Goal: Download file/media

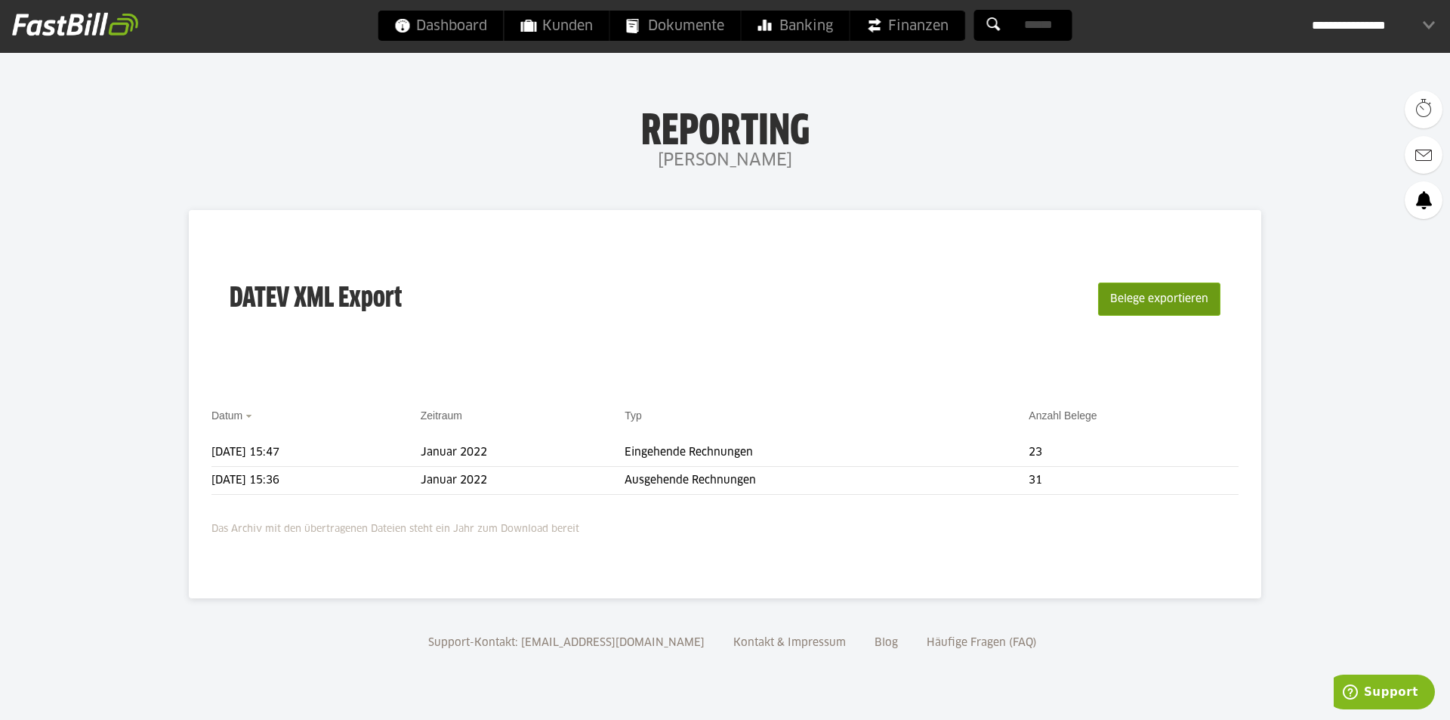
click at [1112, 295] on button "Belege exportieren" at bounding box center [1159, 298] width 122 height 33
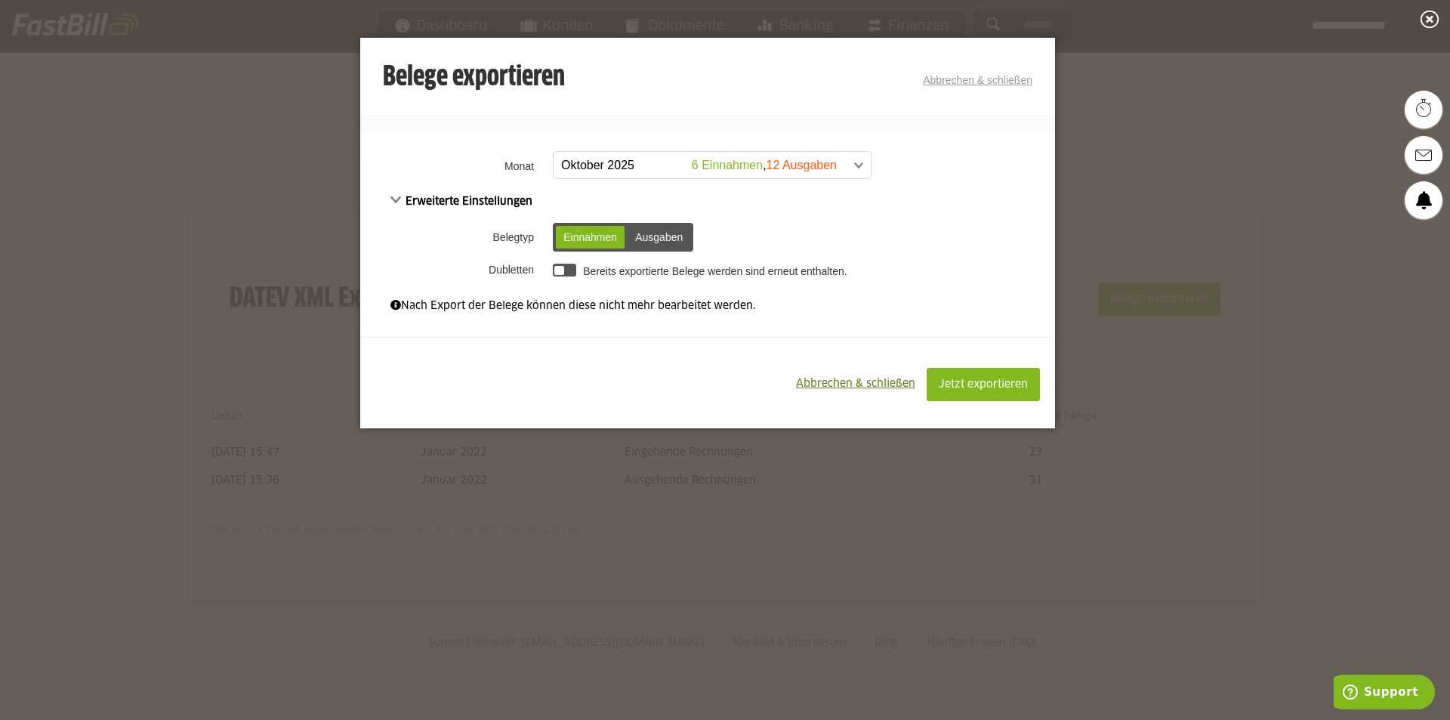
click at [790, 171] on span at bounding box center [704, 165] width 317 height 27
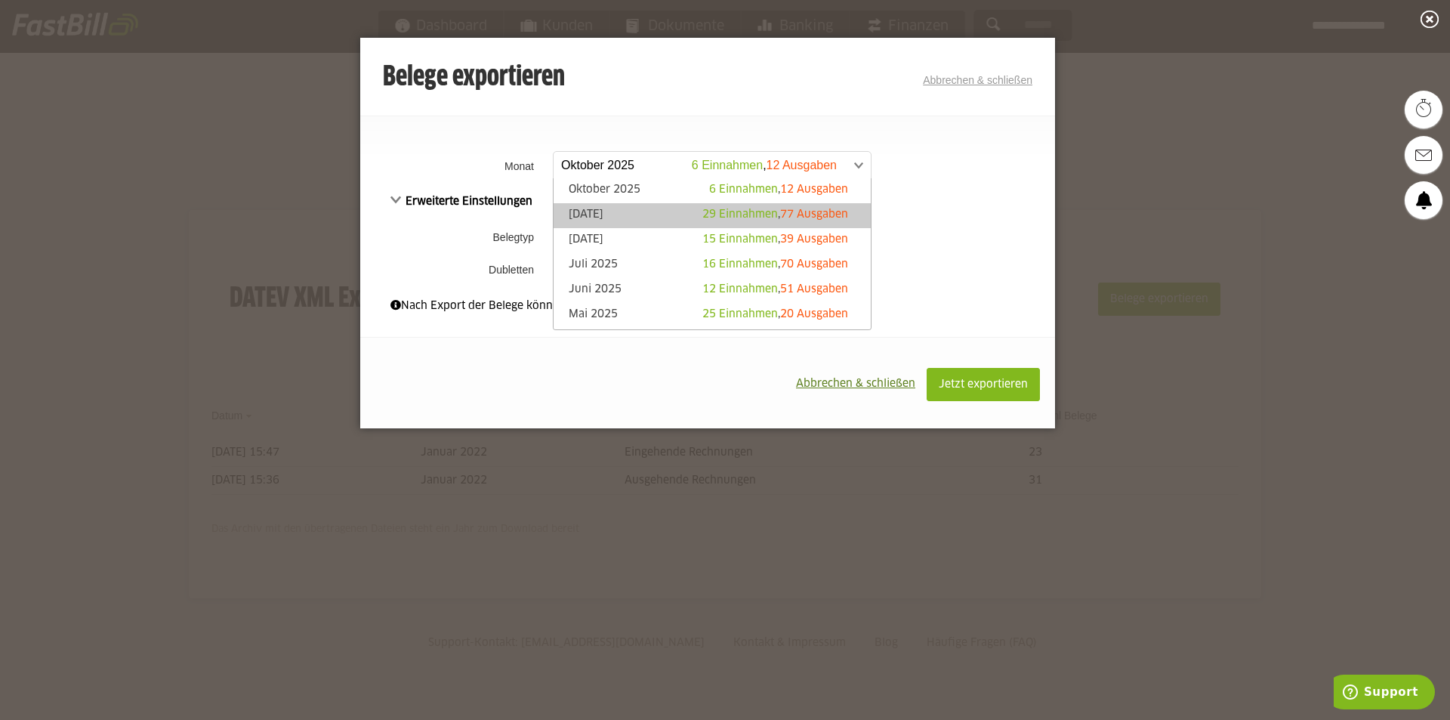
click at [792, 212] on span "77 Ausgaben" at bounding box center [814, 214] width 68 height 11
click at [791, 165] on span at bounding box center [704, 165] width 317 height 27
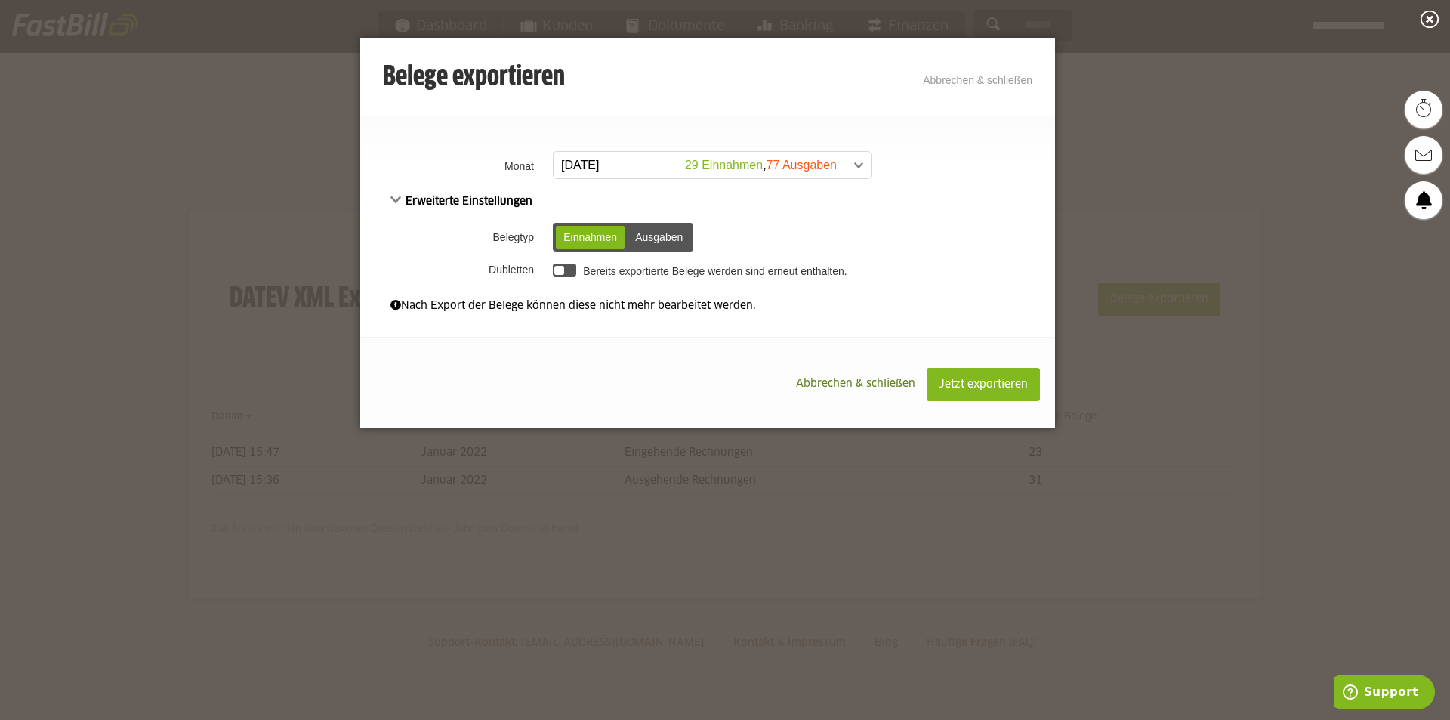
click at [791, 165] on span at bounding box center [704, 165] width 317 height 27
click at [478, 207] on div "Erweiterte Einstellungen Belegtyp Einnahmen Ausgaben Einnahmen Ausgaben Dublett…" at bounding box center [707, 238] width 695 height 90
click at [479, 200] on span "Erweiterte Einstellungen" at bounding box center [461, 201] width 142 height 11
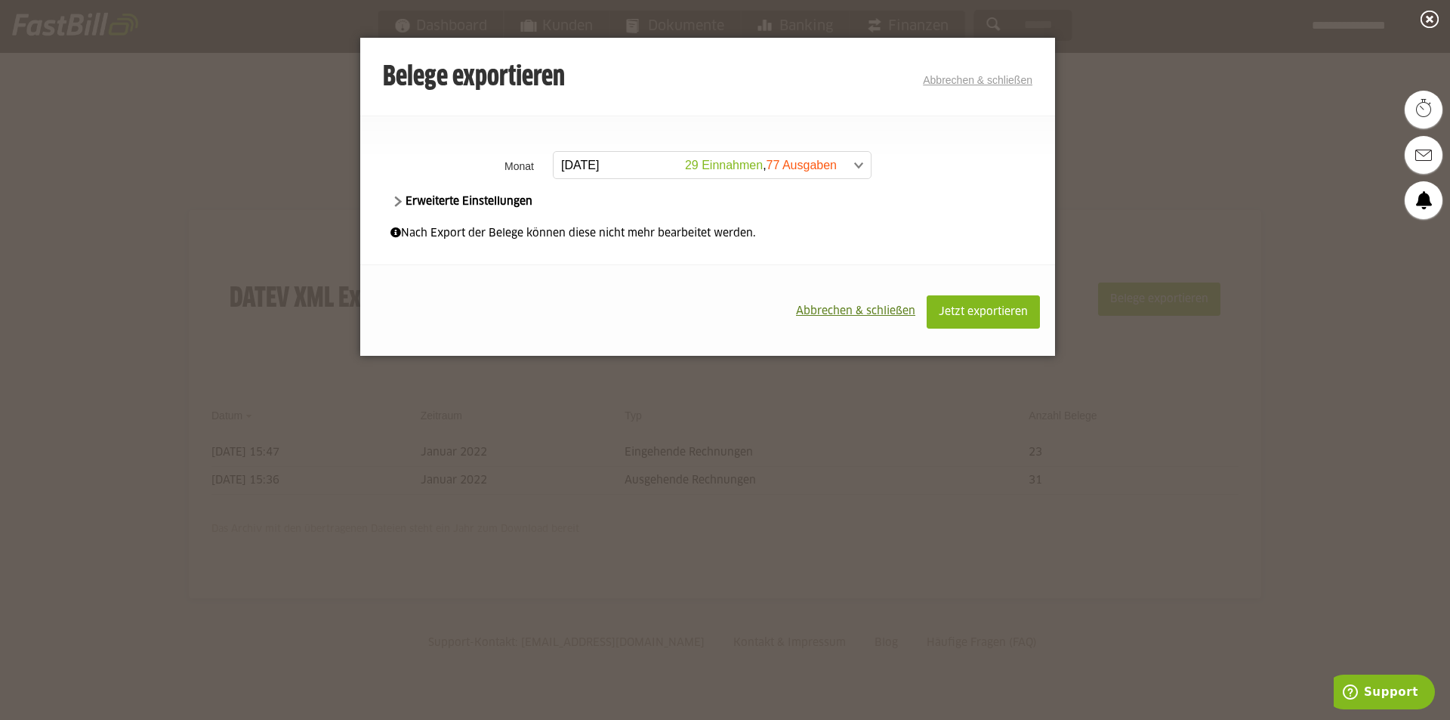
click at [479, 200] on span "Erweiterte Einstellungen" at bounding box center [461, 201] width 142 height 11
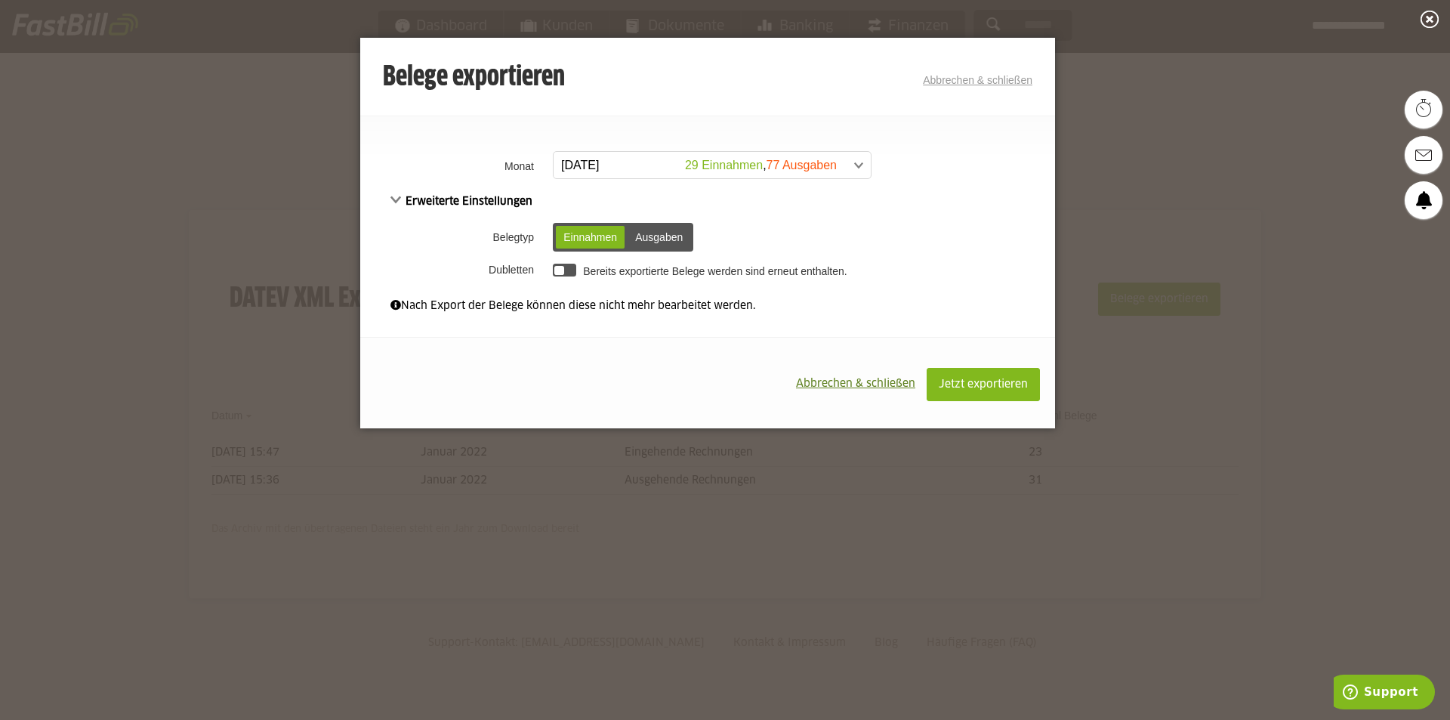
click at [652, 227] on div "Ausgaben" at bounding box center [659, 237] width 63 height 23
click at [615, 231] on div "Einnahmen" at bounding box center [590, 237] width 69 height 23
click at [999, 369] on button "Jetzt exportieren" at bounding box center [983, 384] width 113 height 33
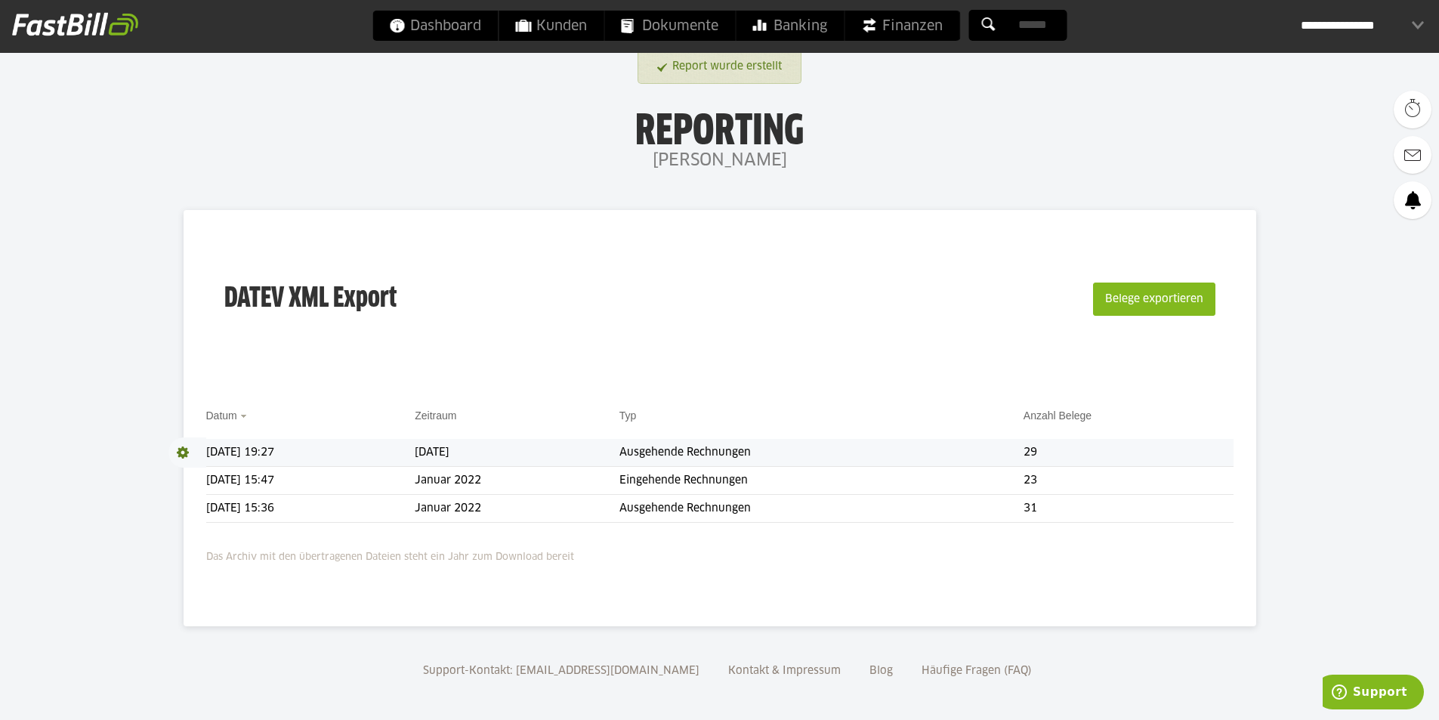
click at [357, 452] on td "[DATE] 19:27" at bounding box center [310, 453] width 209 height 28
click at [187, 448] on span at bounding box center [187, 452] width 38 height 30
click at [602, 364] on div "DATEV XML Export Belege exportieren" at bounding box center [719, 309] width 1027 height 152
click at [1158, 298] on button "Belege exportieren" at bounding box center [1154, 298] width 122 height 33
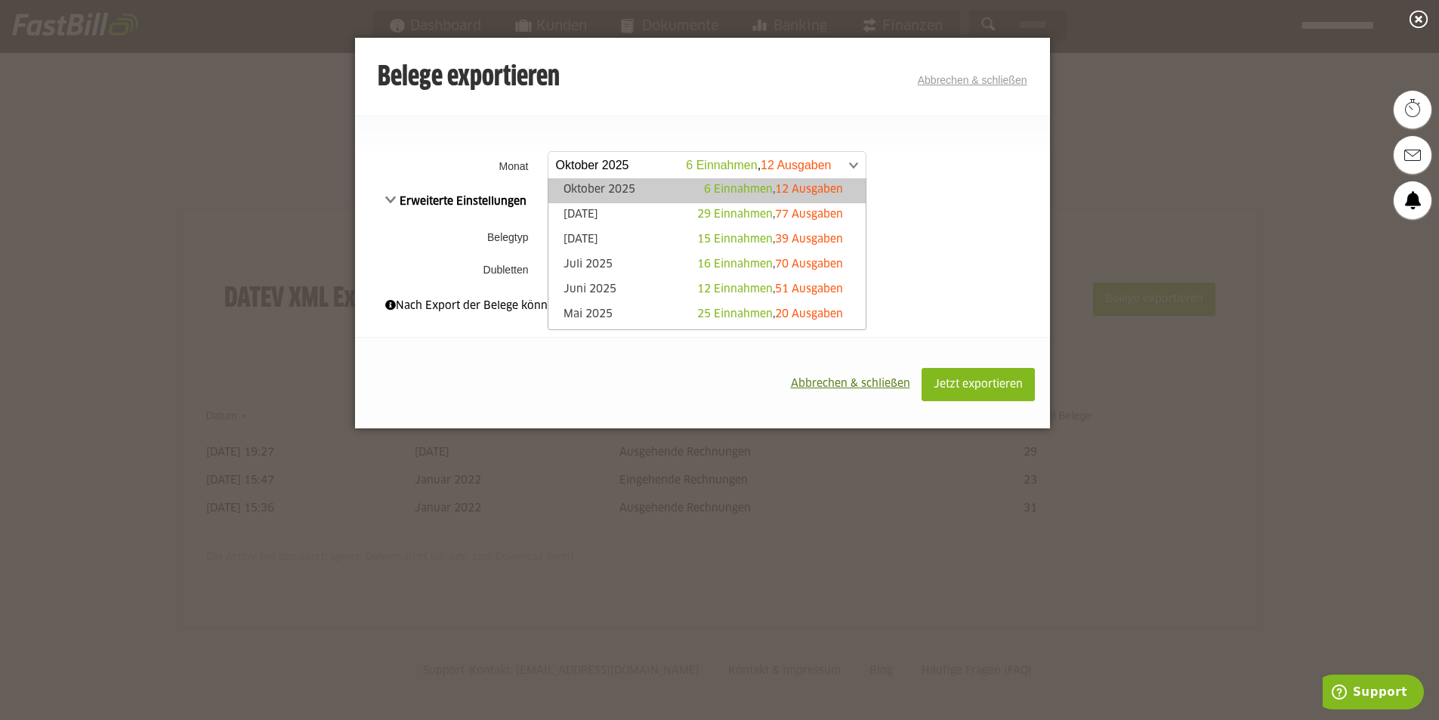
click at [644, 162] on span at bounding box center [699, 165] width 317 height 27
click at [637, 208] on link "September 2025 29 Einnahmen , 77 Ausgaben" at bounding box center [707, 215] width 302 height 17
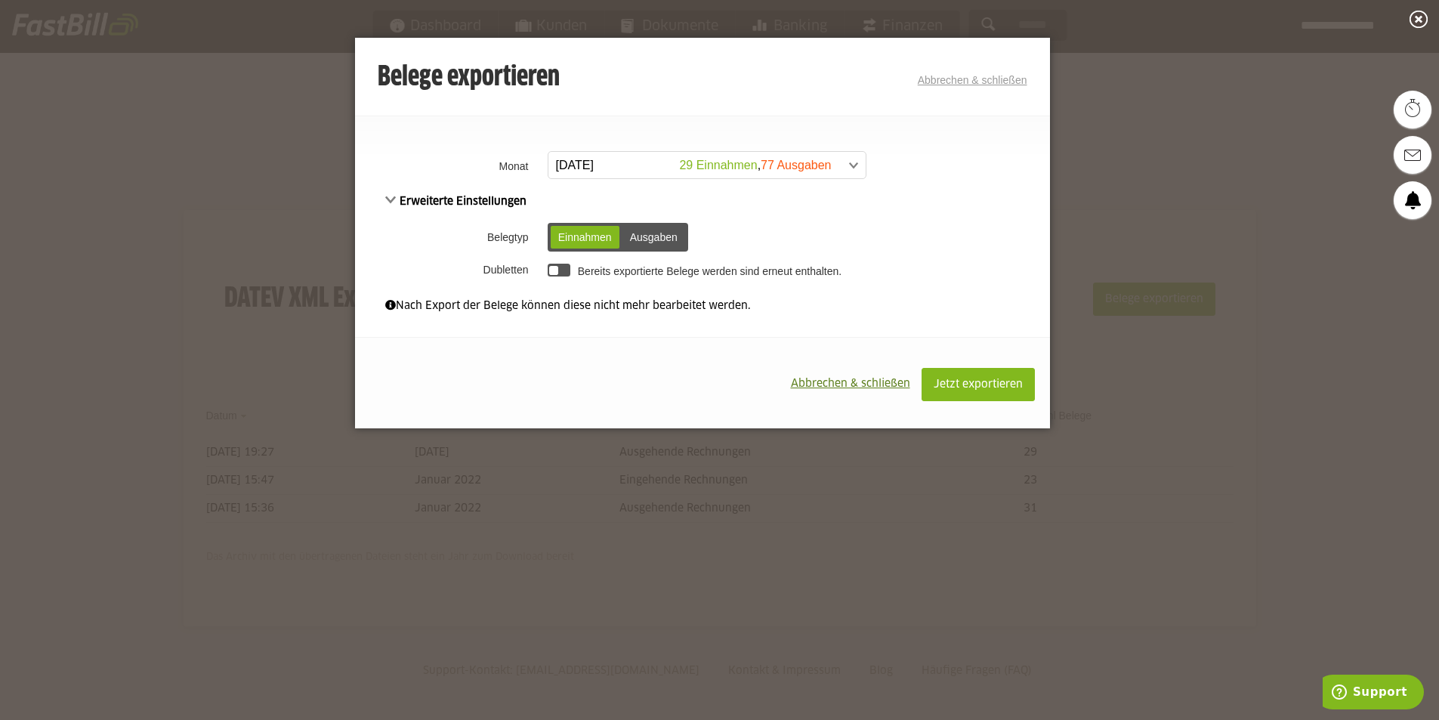
click at [391, 307] on span at bounding box center [390, 305] width 11 height 11
click at [662, 239] on div "Ausgaben" at bounding box center [653, 237] width 63 height 23
click at [964, 387] on span "Jetzt exportieren" at bounding box center [978, 384] width 89 height 11
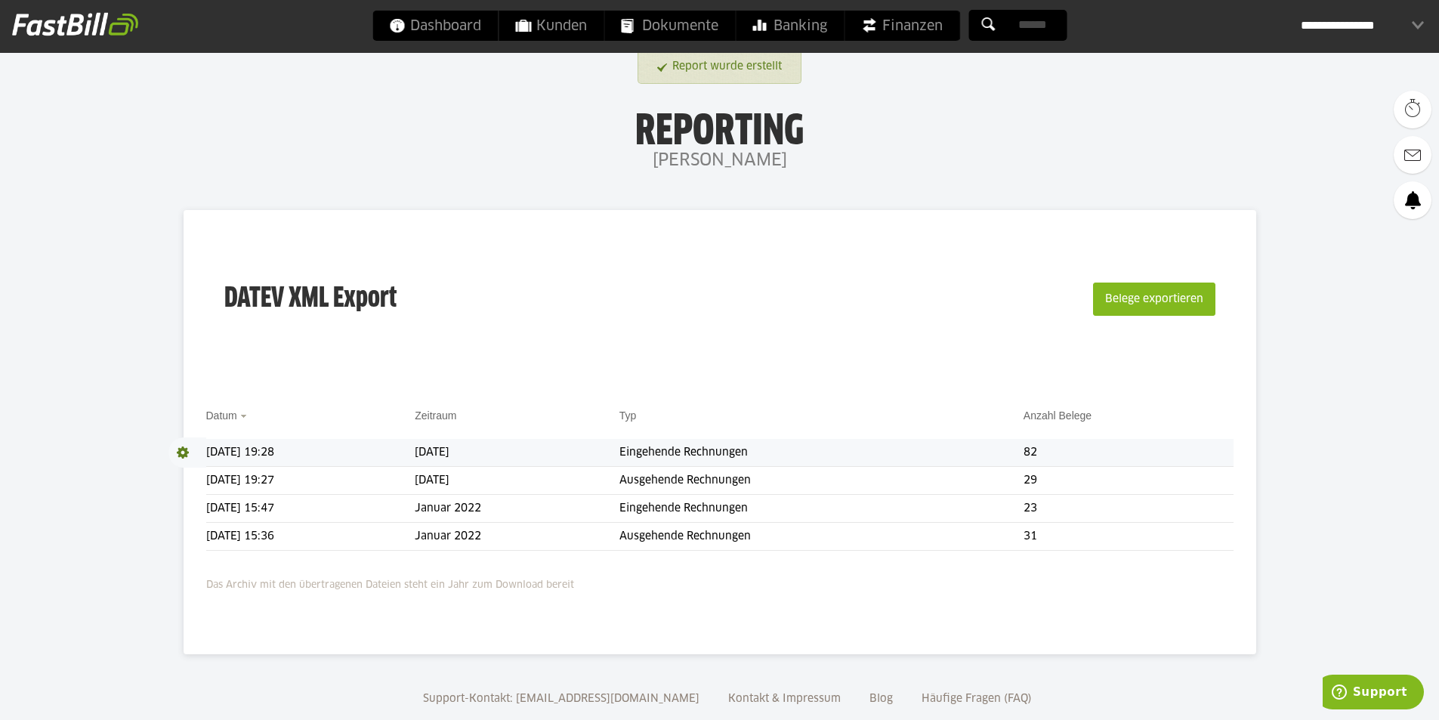
click at [184, 452] on span at bounding box center [187, 452] width 38 height 30
click at [216, 467] on link "Download" at bounding box center [208, 472] width 81 height 17
click at [181, 477] on span at bounding box center [187, 480] width 38 height 30
click at [214, 509] on ul "Download" at bounding box center [208, 500] width 81 height 40
click at [181, 478] on span "Download" at bounding box center [187, 480] width 38 height 30
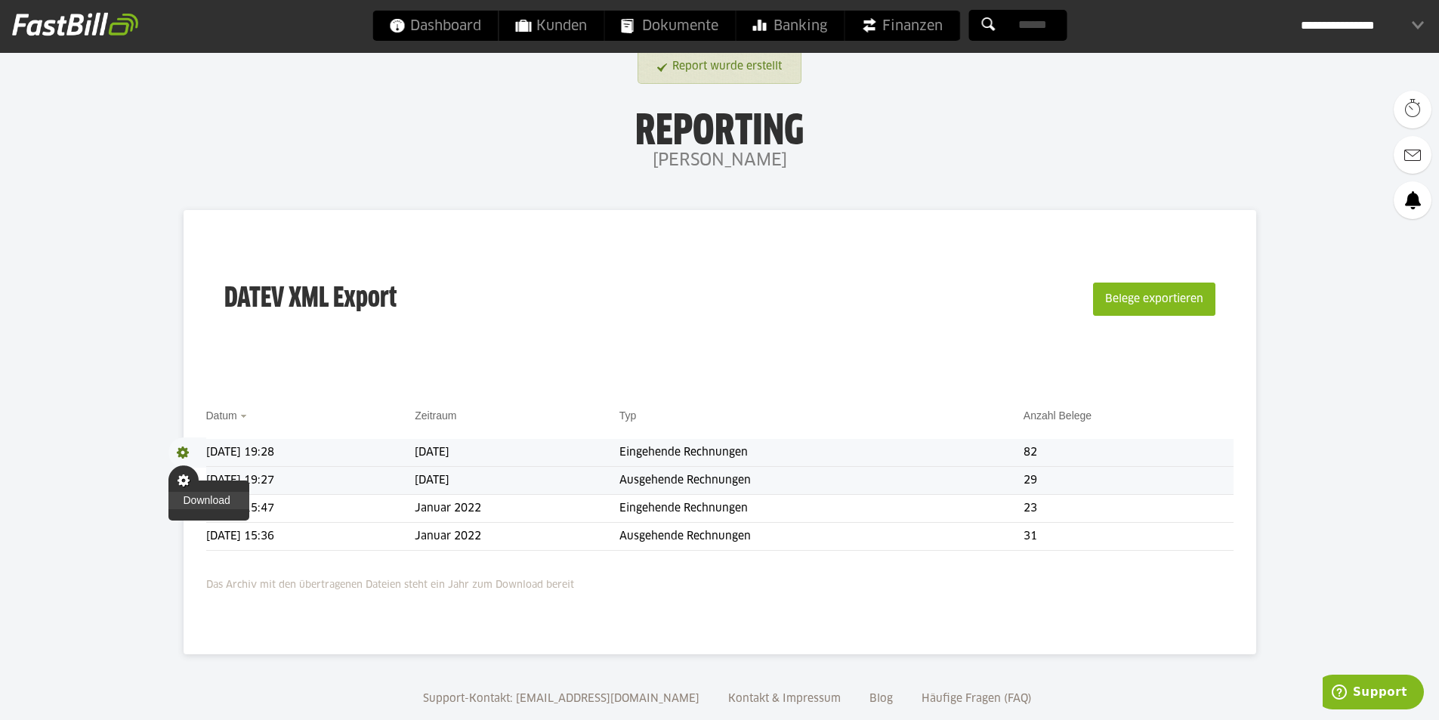
click at [219, 499] on link "Download" at bounding box center [208, 500] width 81 height 17
drag, startPoint x: 1316, startPoint y: 93, endPoint x: 1403, endPoint y: 11, distance: 119.2
click at [1319, 93] on body "Dashboard Kunden Dokumente Banking Finanzen Add-ons" at bounding box center [719, 375] width 1439 height 751
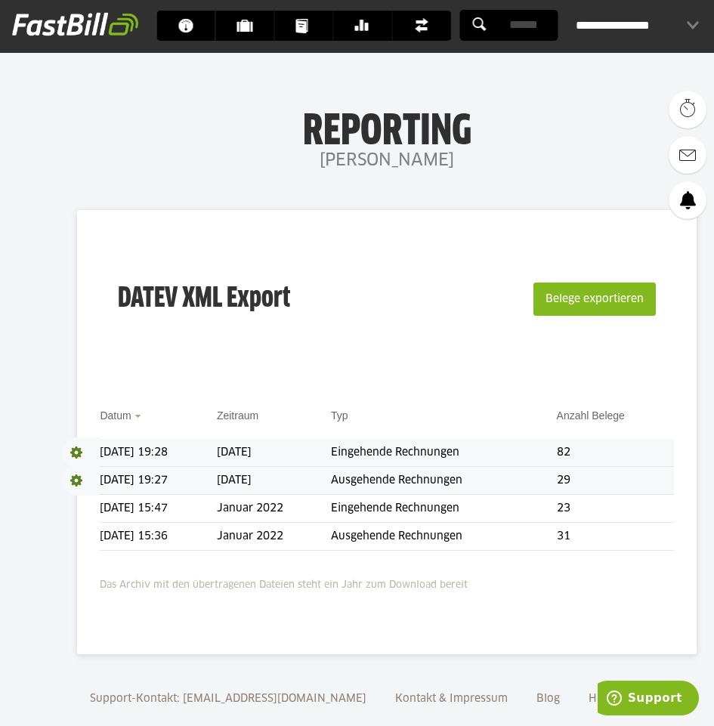
click at [79, 447] on span "Download" at bounding box center [81, 452] width 38 height 30
click at [91, 476] on link "Download" at bounding box center [102, 472] width 81 height 17
click at [165, 368] on div "DATEV XML Export Belege exportieren" at bounding box center [386, 309] width 573 height 152
click at [234, 125] on h1 "Reporting" at bounding box center [386, 125] width 471 height 39
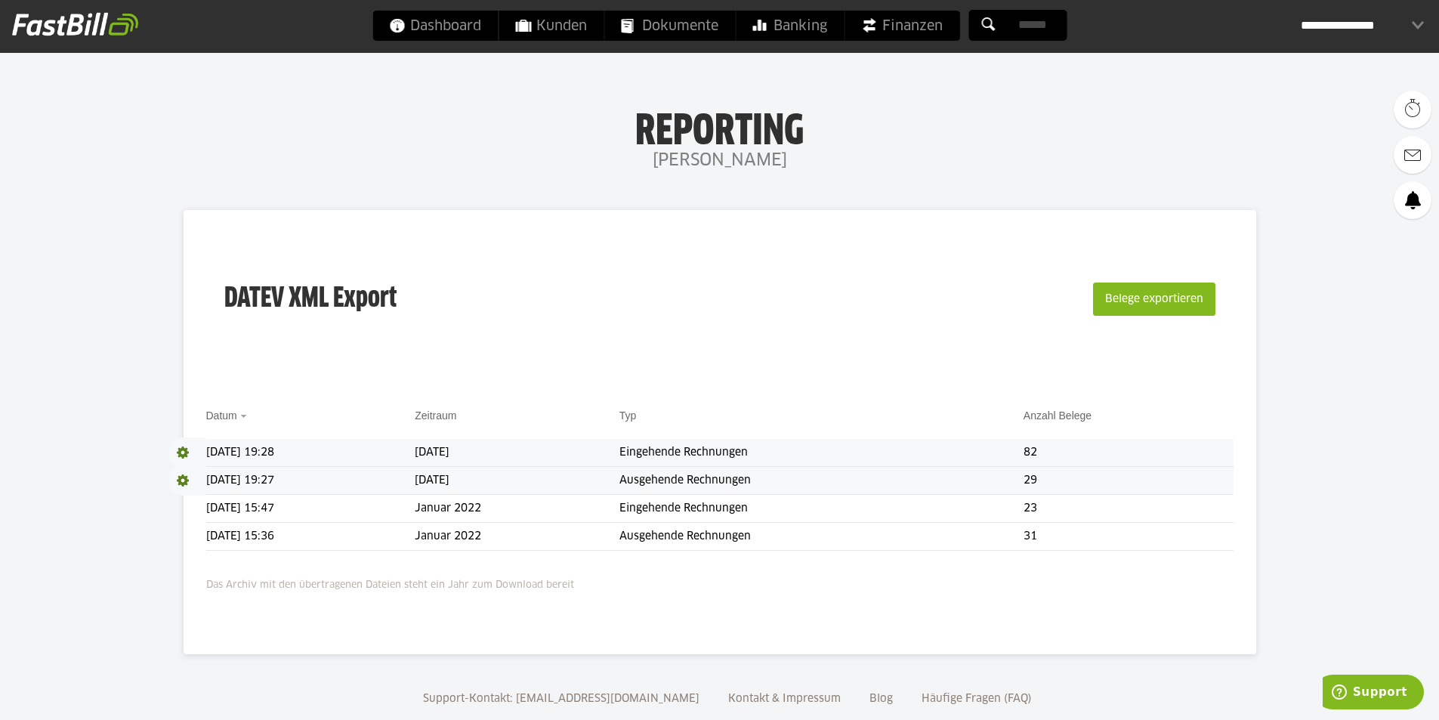
click at [581, 454] on td "[DATE]" at bounding box center [517, 453] width 205 height 28
click at [183, 456] on span "Download" at bounding box center [187, 452] width 38 height 30
drag, startPoint x: 1321, startPoint y: 233, endPoint x: 1253, endPoint y: 199, distance: 76.0
click at [1321, 233] on body "Dashboard Kunden Dokumente Banking Finanzen Add-ons" at bounding box center [719, 375] width 1439 height 751
click at [708, 26] on span "Dokumente" at bounding box center [669, 26] width 97 height 30
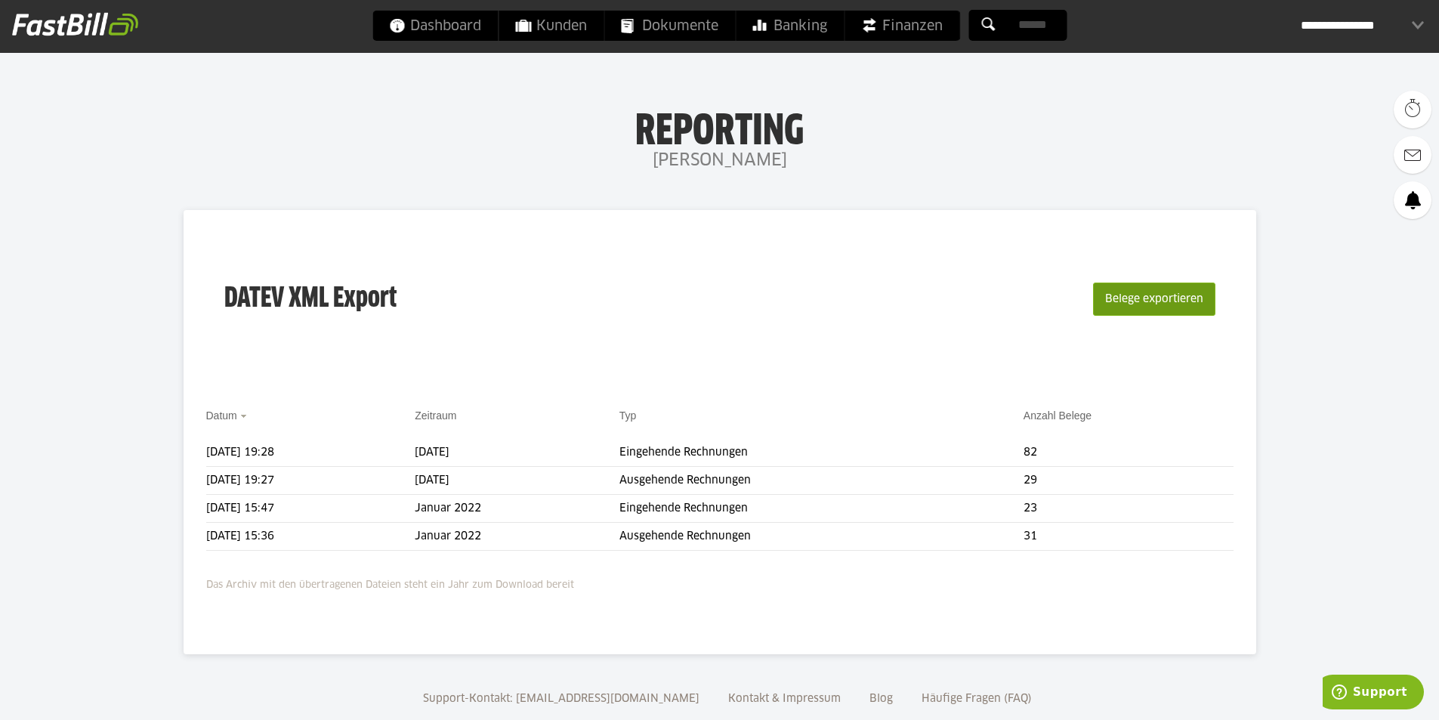
click at [1160, 300] on button "Belege exportieren" at bounding box center [1154, 298] width 122 height 33
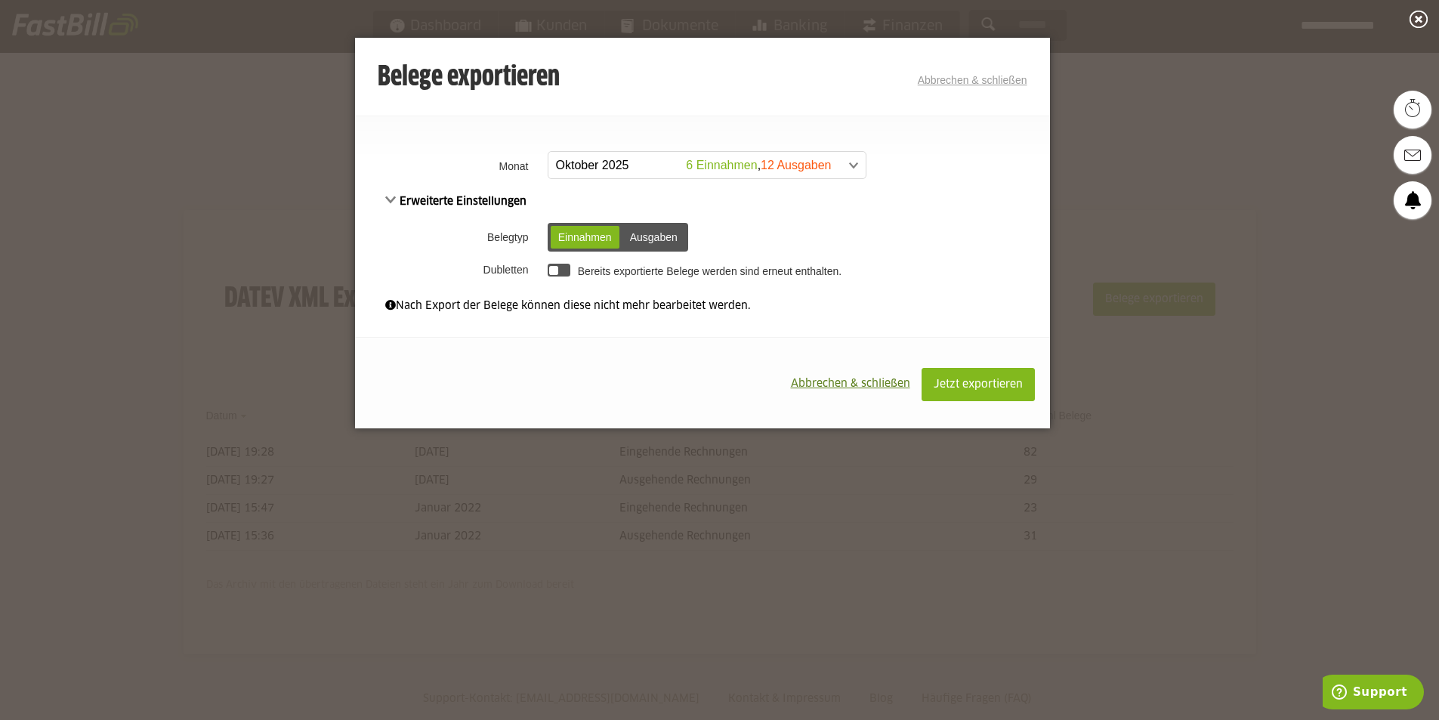
click at [678, 160] on span at bounding box center [699, 165] width 317 height 27
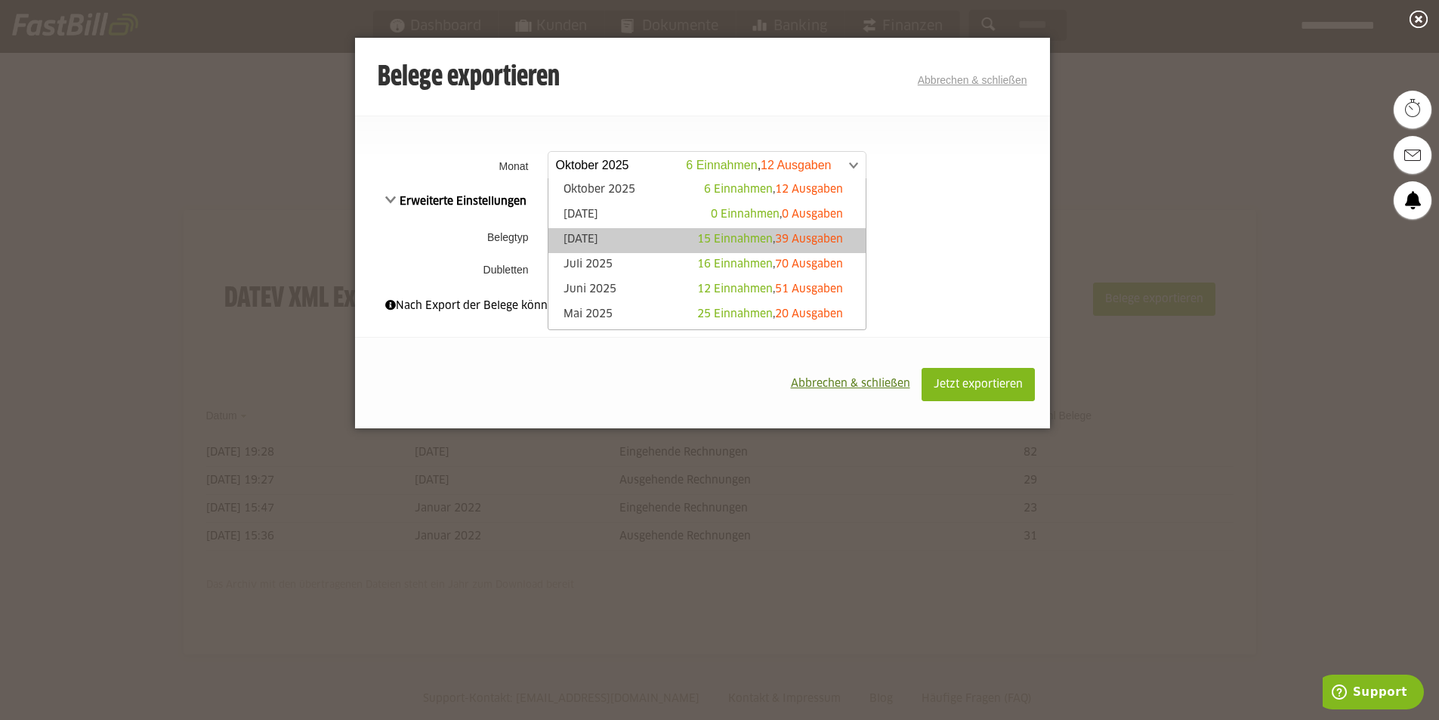
click at [656, 242] on link "August 2025 15 Einnahmen , 39 Ausgaben" at bounding box center [707, 240] width 302 height 17
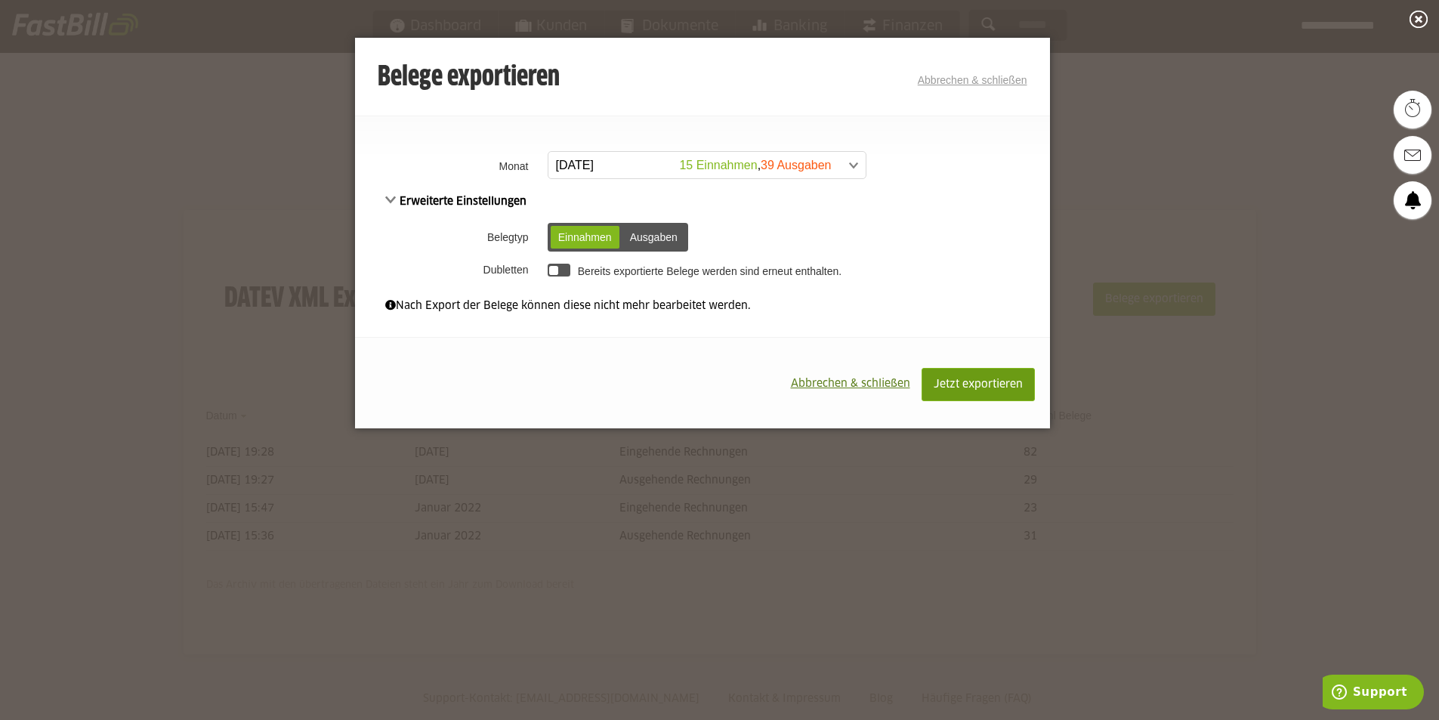
click at [968, 394] on button "Jetzt exportieren" at bounding box center [977, 384] width 113 height 33
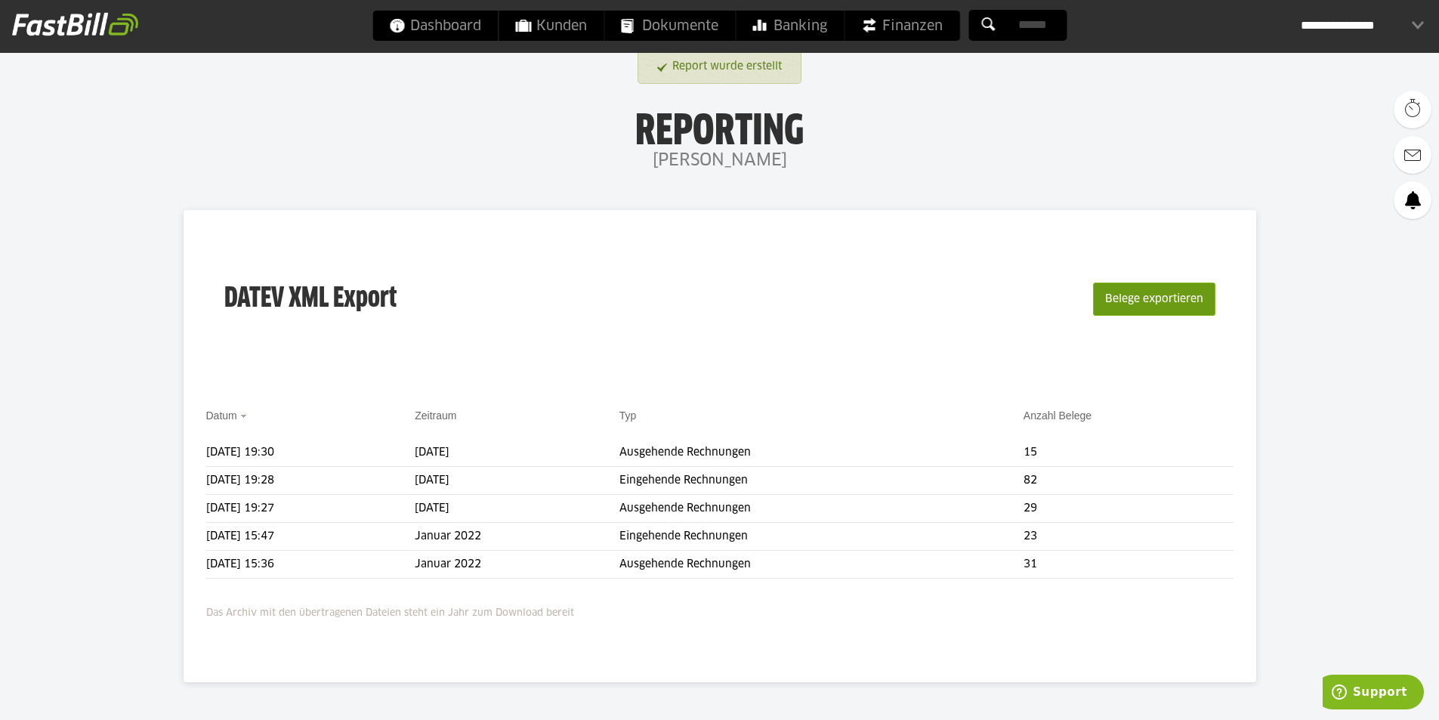
click at [1212, 292] on button "Belege exportieren" at bounding box center [1154, 298] width 122 height 33
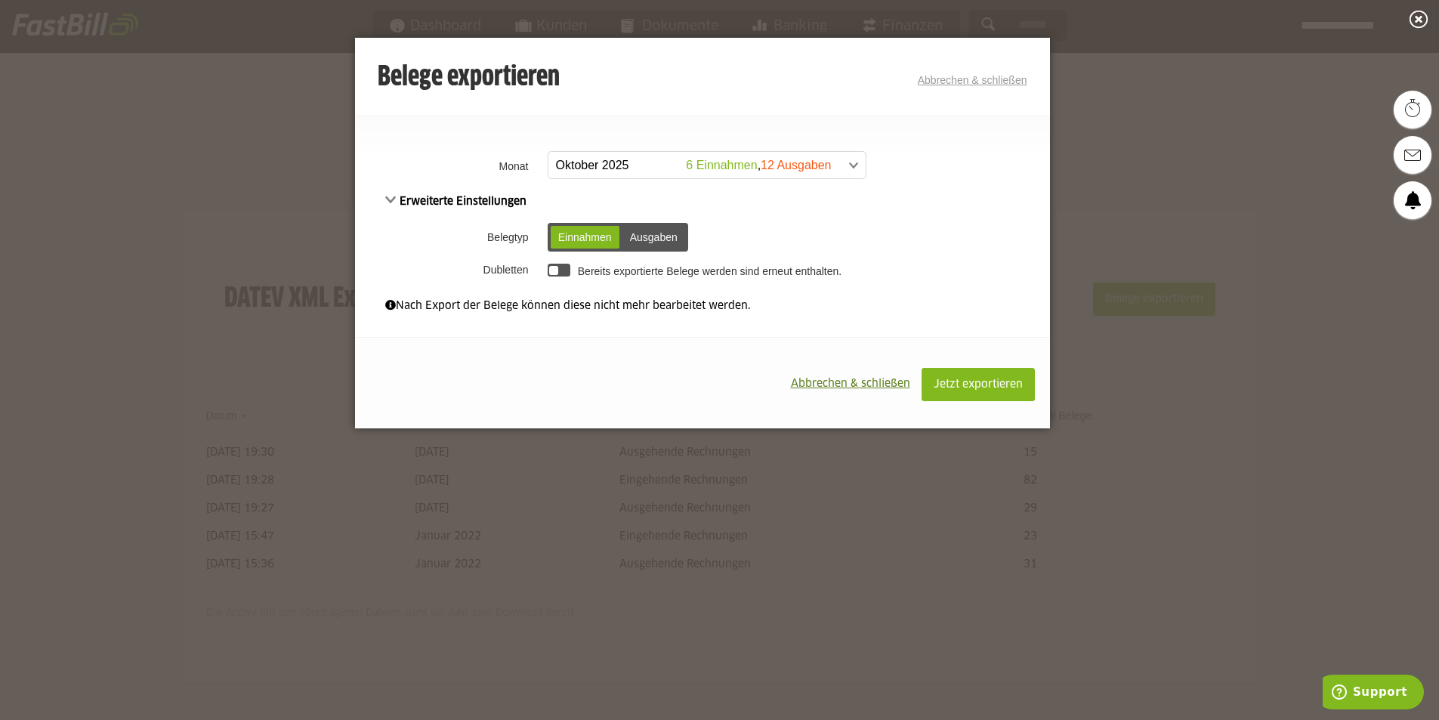
click at [677, 233] on div "Ausgaben" at bounding box center [653, 237] width 63 height 23
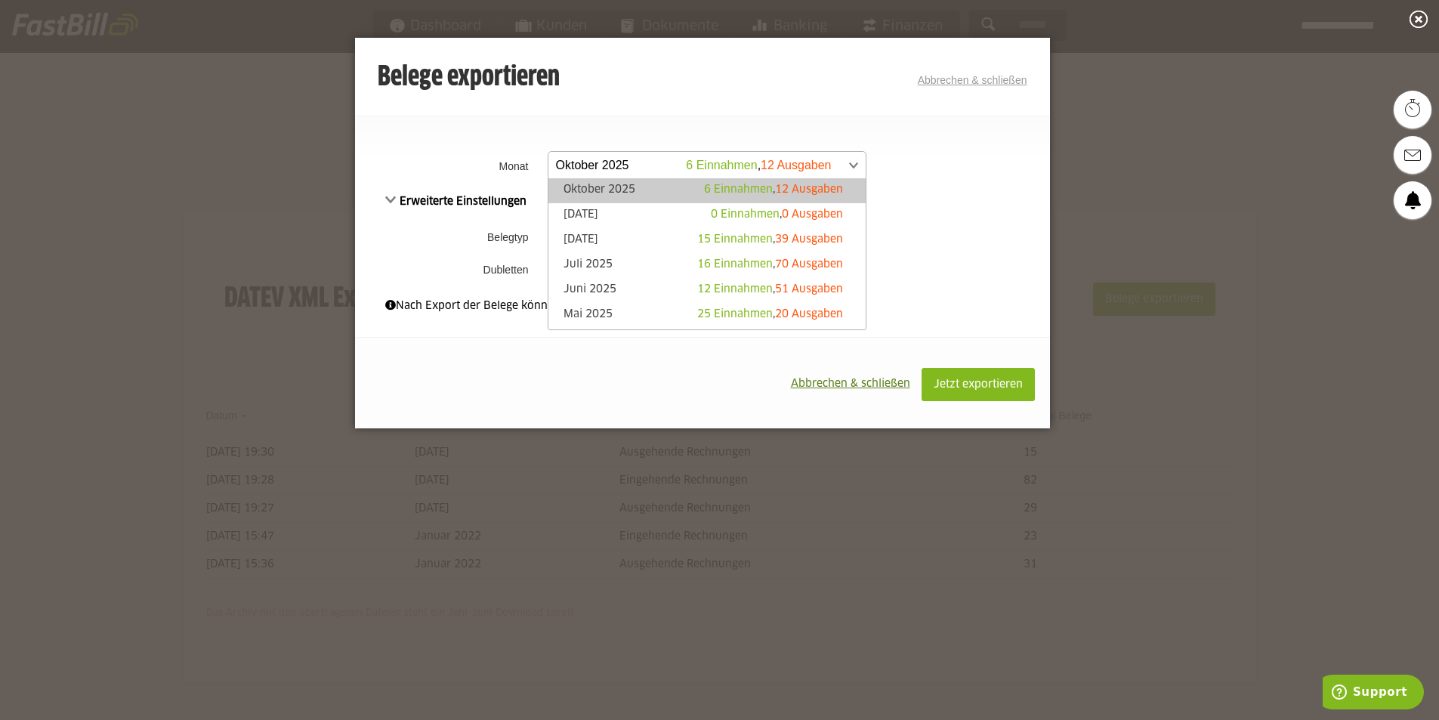
click at [833, 180] on body "Dashboard Kunden Dokumente Banking Finanzen Add-ons" at bounding box center [719, 389] width 1439 height 779
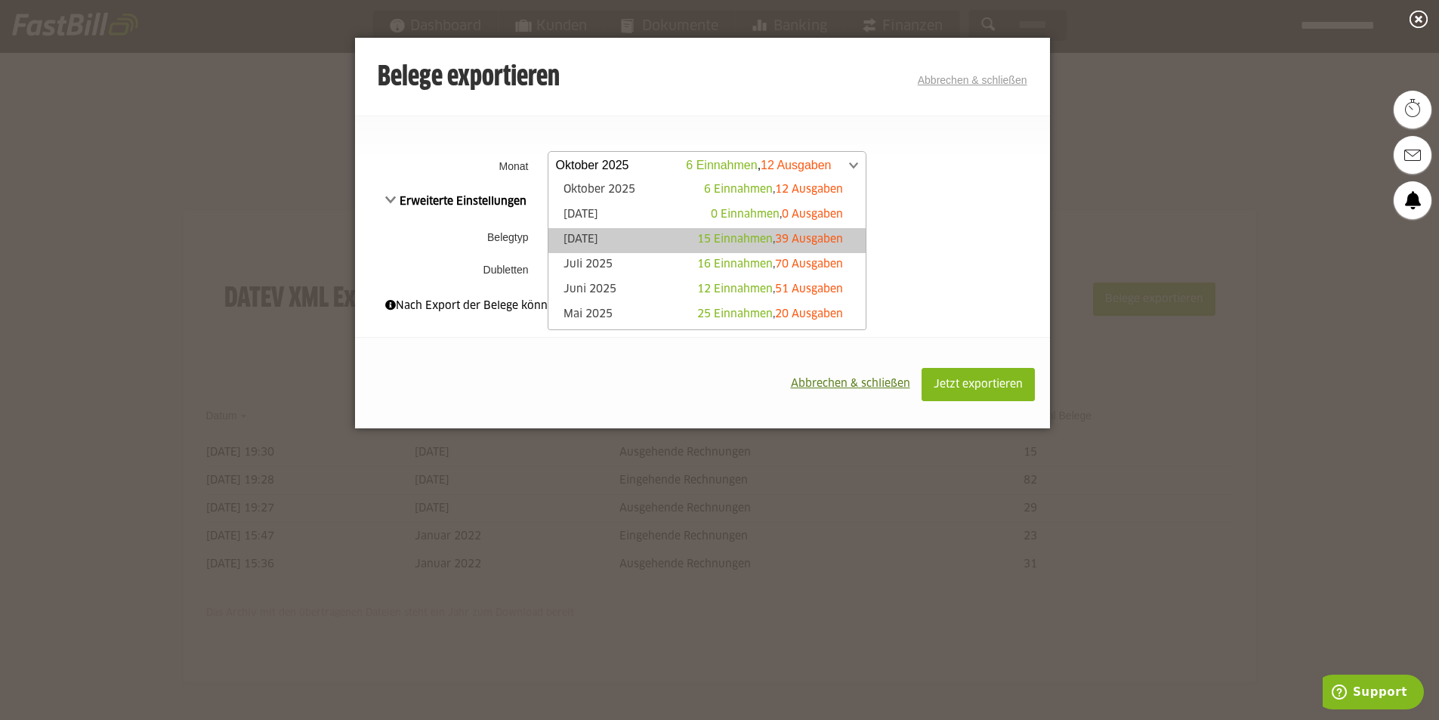
click at [775, 235] on span "39 Ausgaben" at bounding box center [809, 239] width 68 height 11
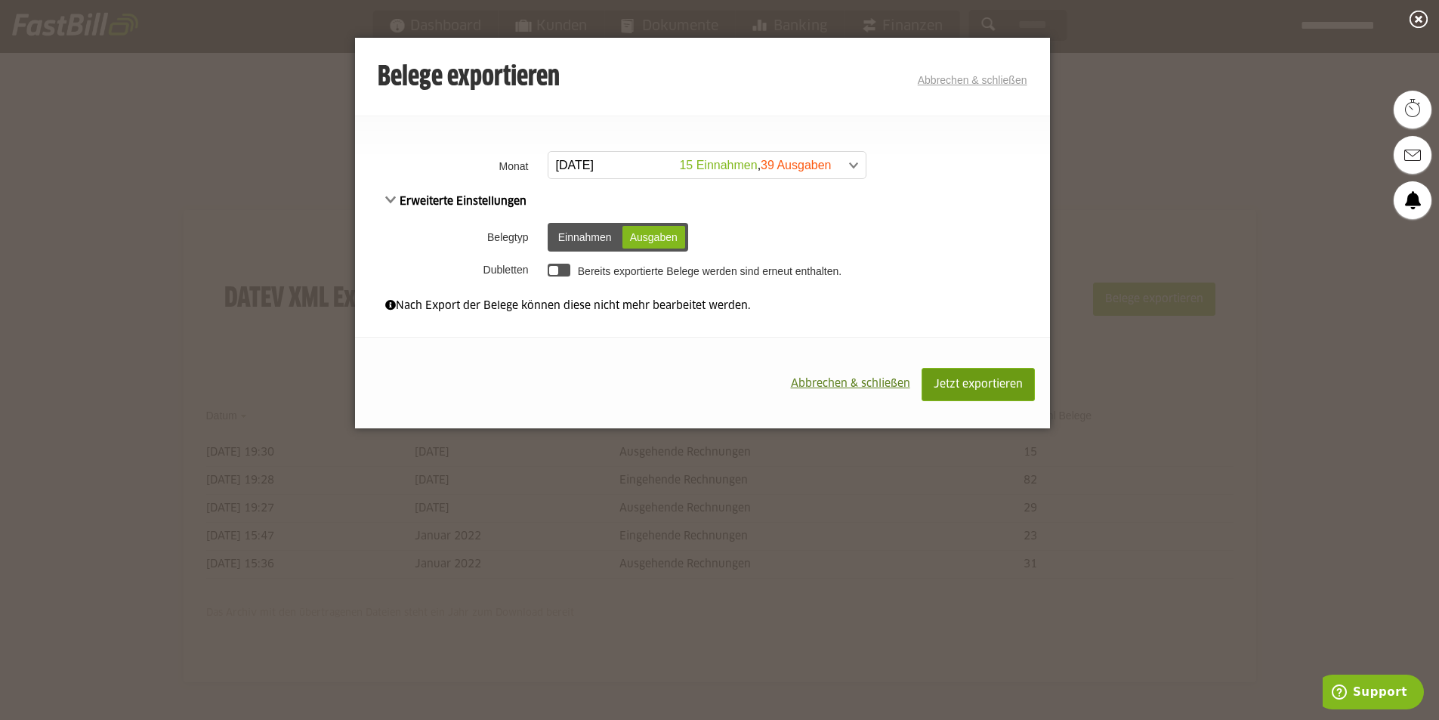
click at [986, 375] on button "Jetzt exportieren" at bounding box center [977, 384] width 113 height 33
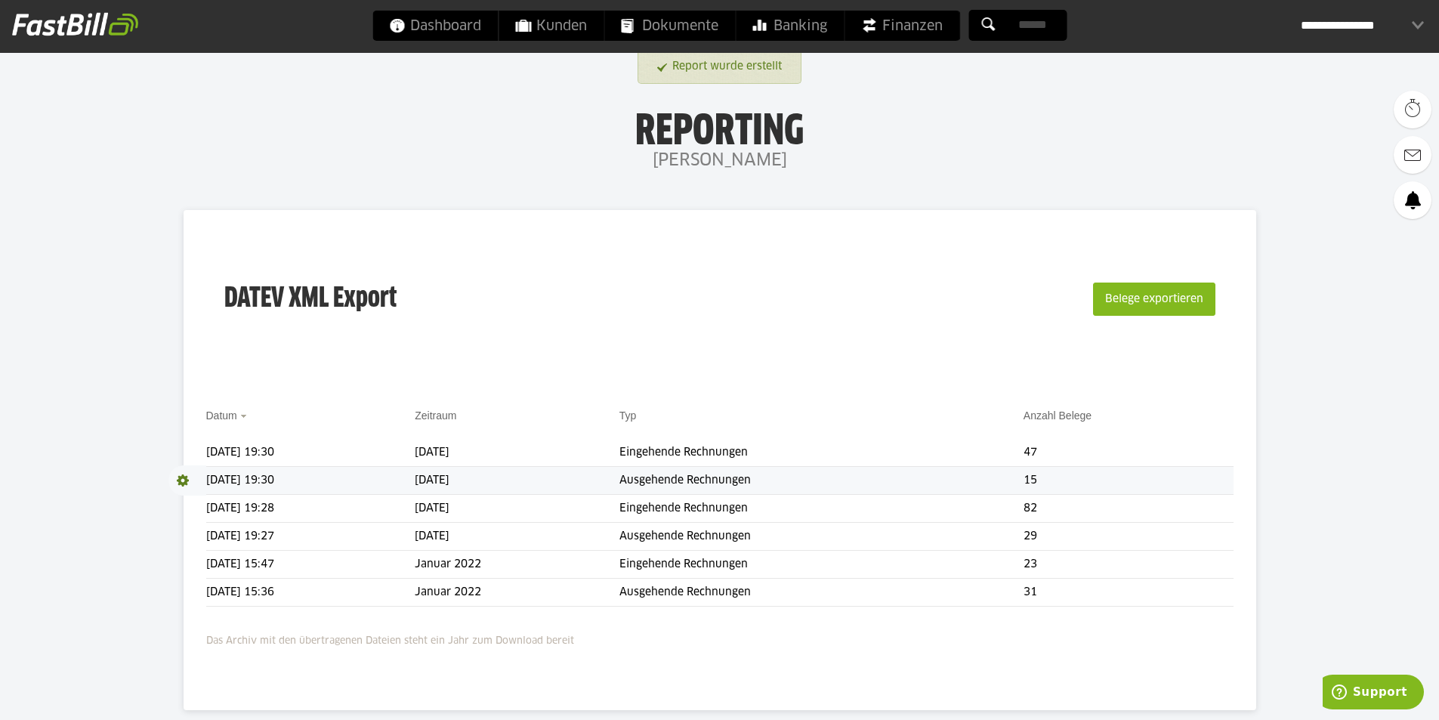
click at [184, 480] on span at bounding box center [187, 480] width 38 height 30
click at [201, 505] on link "Download" at bounding box center [208, 500] width 81 height 17
click at [177, 451] on span at bounding box center [187, 452] width 38 height 30
click at [195, 477] on link "Download" at bounding box center [208, 472] width 81 height 17
click at [1150, 304] on button "Belege exportieren" at bounding box center [1154, 298] width 122 height 33
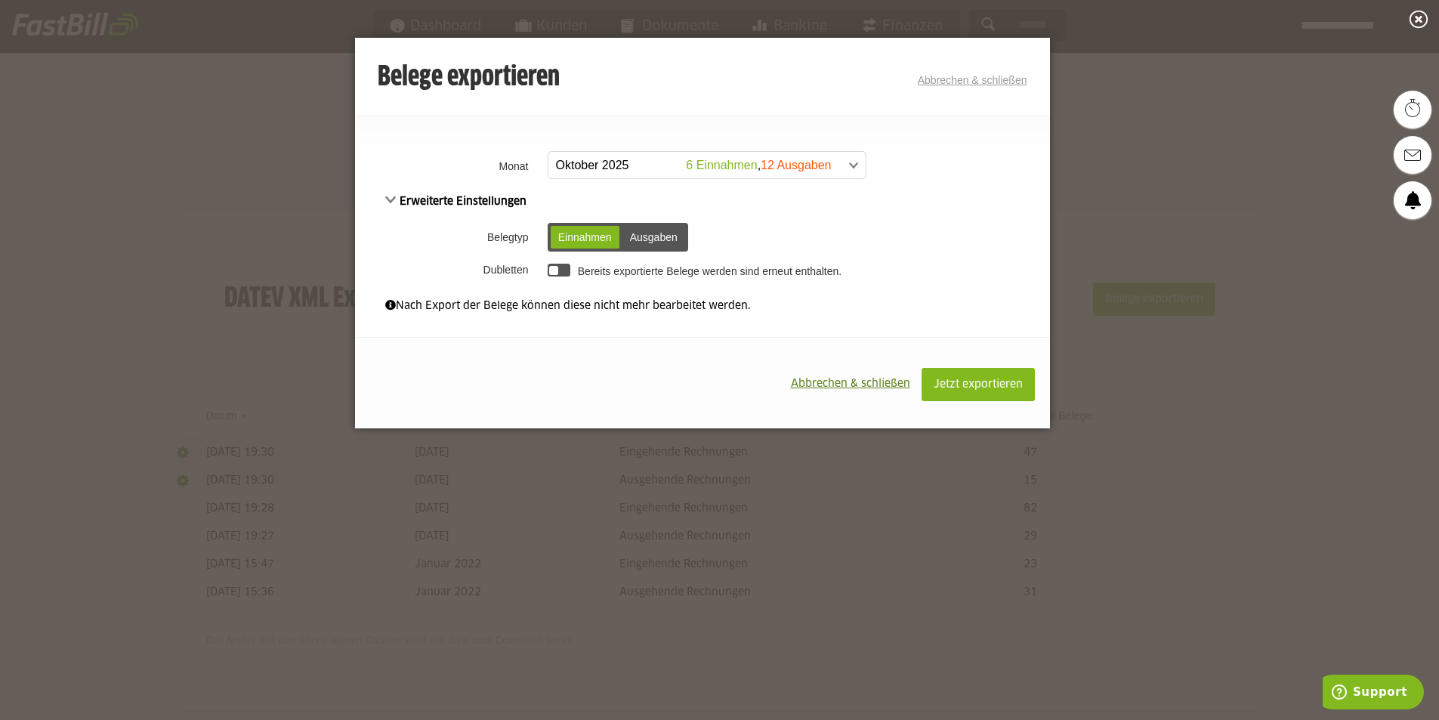
click at [1023, 75] on link "Abbrechen & schließen" at bounding box center [973, 80] width 110 height 12
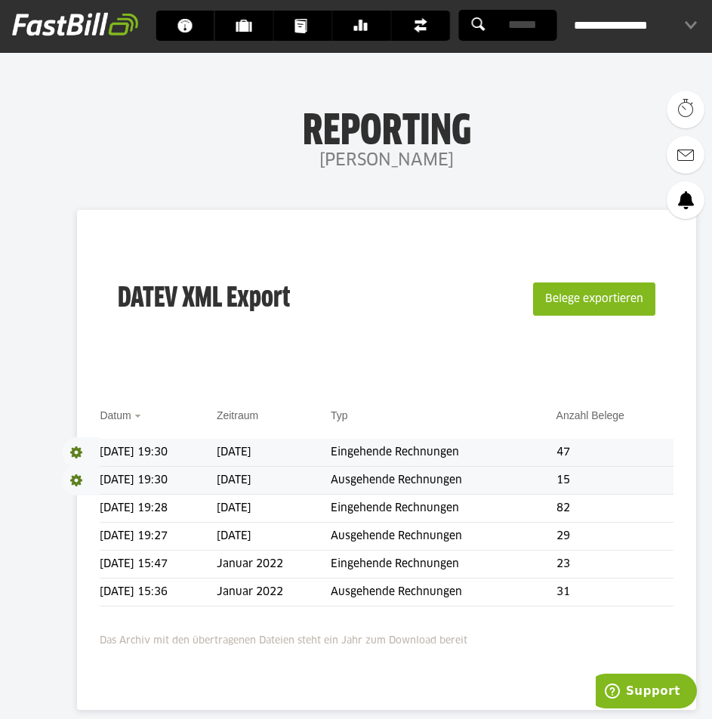
click at [74, 449] on span "Download" at bounding box center [81, 452] width 38 height 30
click at [79, 475] on link "Download" at bounding box center [102, 472] width 81 height 17
click at [163, 392] on div "DATEV XML Export Belege exportieren Datum Zeitraum Typ Anzahl Belege Download […" at bounding box center [386, 460] width 619 height 500
click at [78, 449] on span "Download" at bounding box center [81, 452] width 38 height 30
click at [77, 467] on span at bounding box center [77, 452] width 30 height 30
